Goal: Navigation & Orientation: Find specific page/section

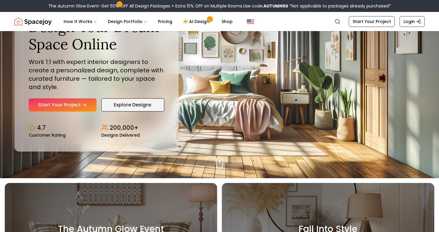
scroll to position [52, 0]
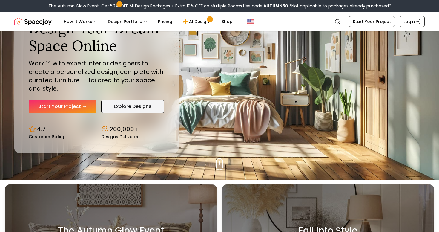
click at [124, 101] on link "Explore Designs" at bounding box center [132, 106] width 63 height 13
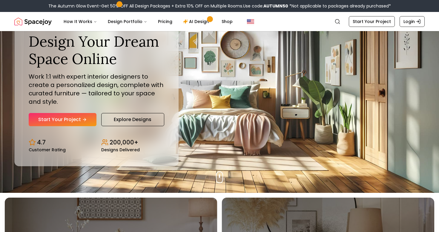
scroll to position [32, 0]
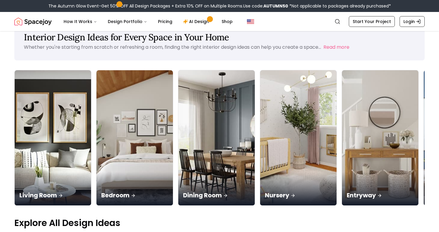
scroll to position [18, 0]
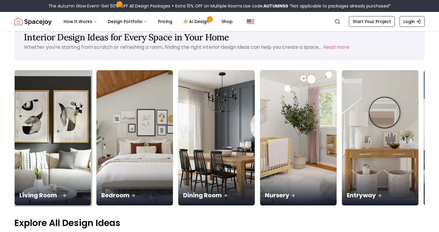
click at [55, 118] on img at bounding box center [53, 138] width 80 height 142
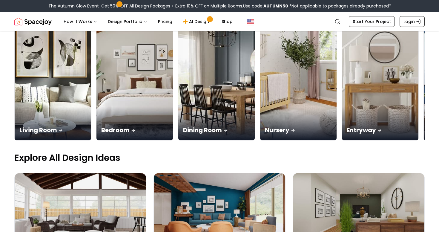
scroll to position [90, 0]
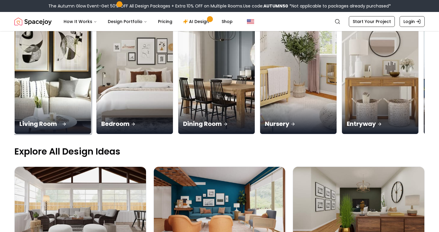
click at [57, 49] on img at bounding box center [53, 67] width 80 height 142
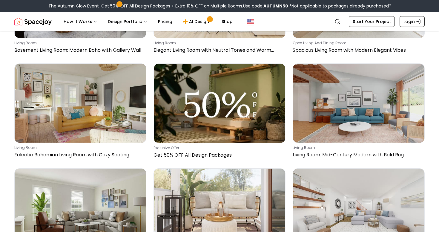
scroll to position [3309, 0]
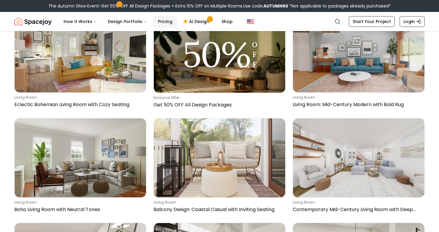
click at [156, 22] on link "Pricing" at bounding box center [165, 22] width 24 height 12
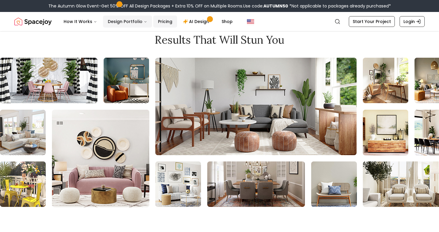
scroll to position [922, 0]
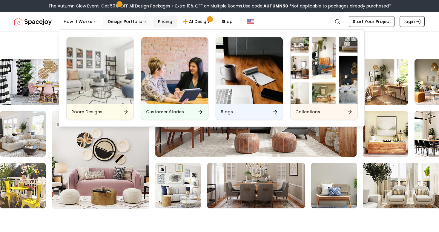
click at [153, 24] on link "Pricing" at bounding box center [165, 22] width 24 height 12
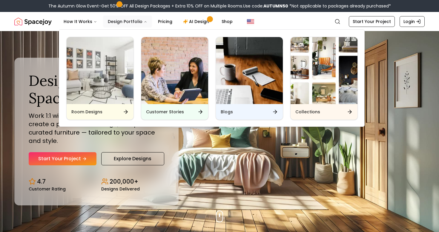
click at [135, 24] on button "Design Portfolio" at bounding box center [127, 22] width 49 height 12
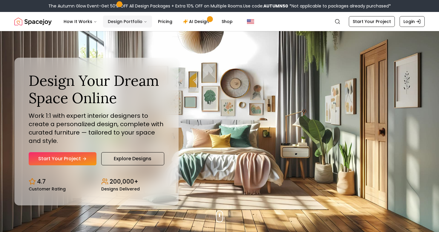
click at [135, 24] on button "Design Portfolio" at bounding box center [127, 22] width 49 height 12
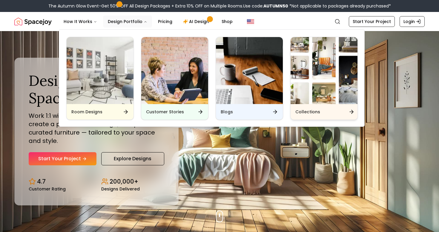
click at [313, 105] on div "Collections" at bounding box center [323, 112] width 67 height 16
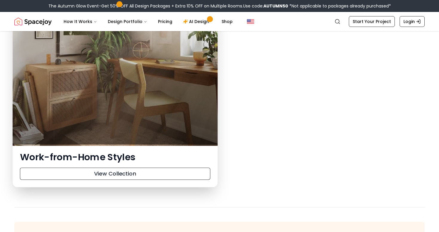
scroll to position [2683, 0]
